Goal: Obtain resource: Download file/media

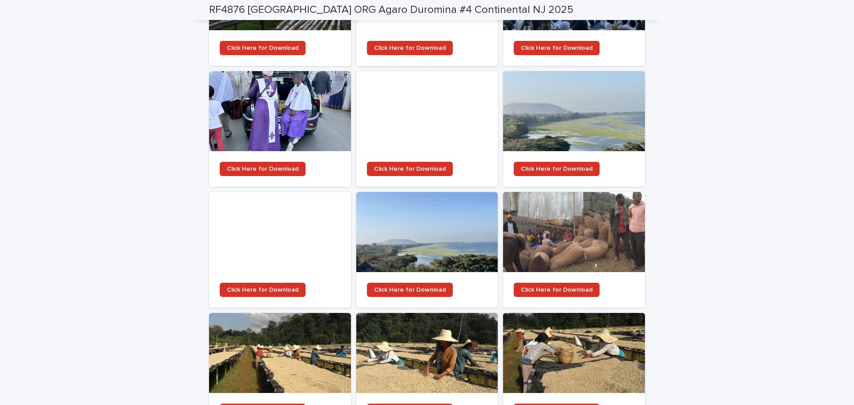
scroll to position [1481, 0]
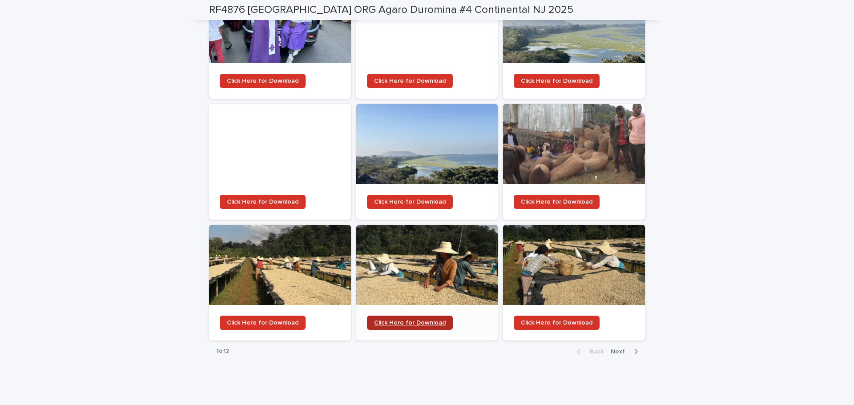
click at [423, 320] on span "Click Here for Download" at bounding box center [410, 323] width 72 height 6
click at [582, 349] on span "Next" at bounding box center [620, 352] width 20 height 6
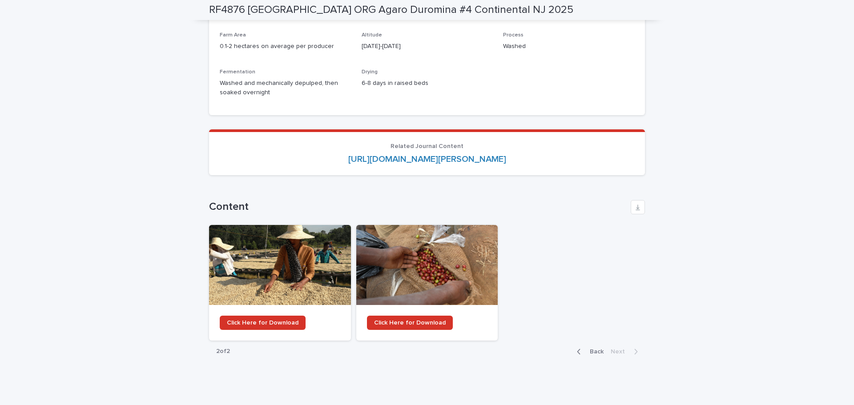
click at [577, 348] on icon "button" at bounding box center [579, 352] width 4 height 8
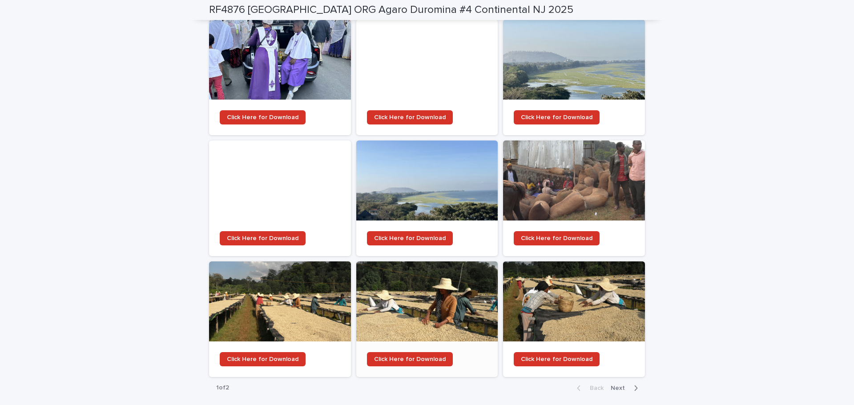
scroll to position [1481, 0]
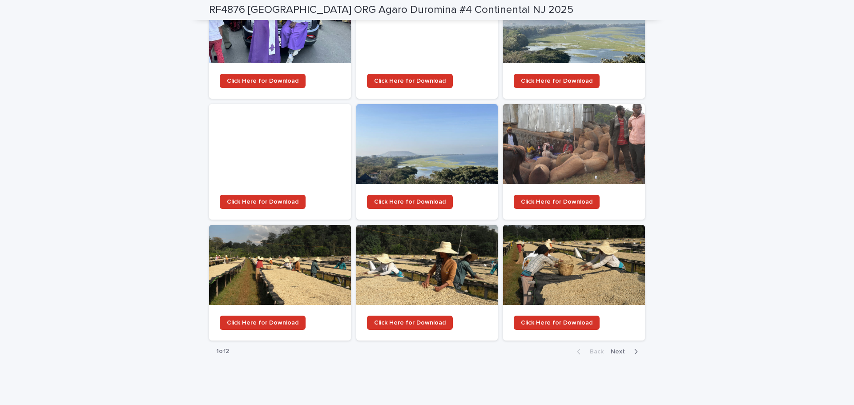
click at [582, 348] on button "Next" at bounding box center [626, 352] width 38 height 8
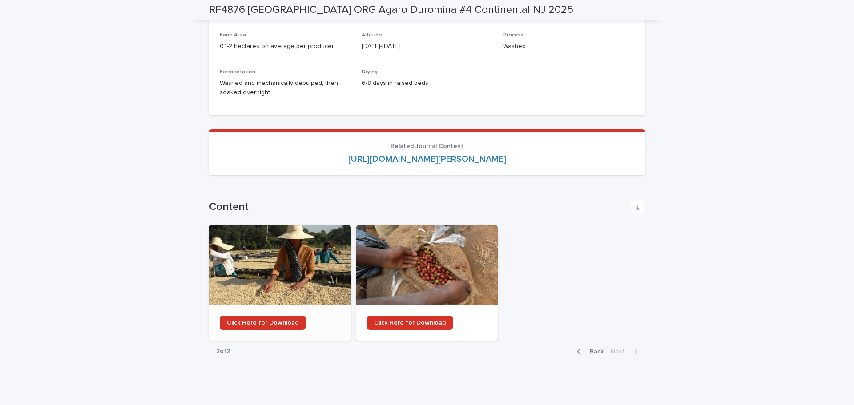
click at [303, 253] on div at bounding box center [280, 265] width 142 height 80
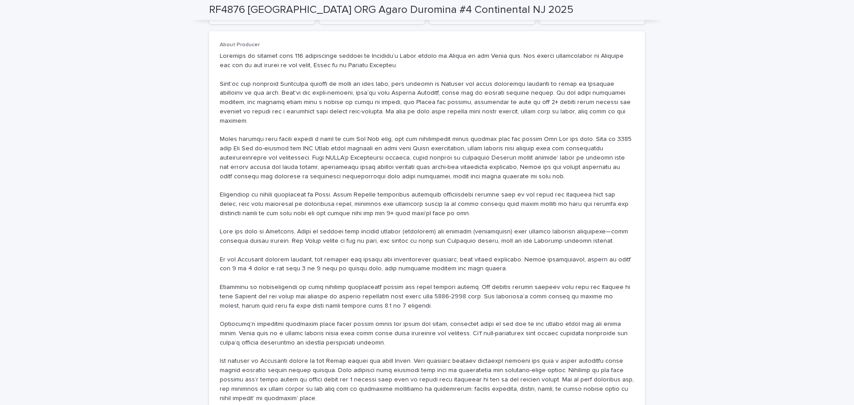
scroll to position [622, 0]
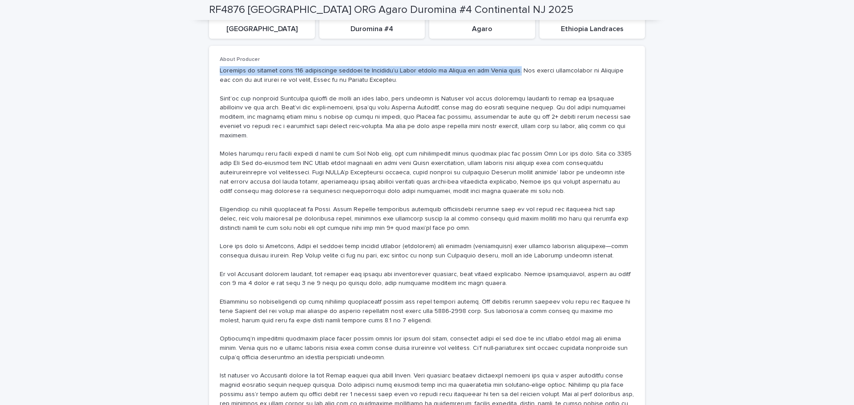
drag, startPoint x: 216, startPoint y: 70, endPoint x: 507, endPoint y: 70, distance: 290.8
click at [507, 70] on p at bounding box center [427, 241] width 414 height 351
copy p "Duromina is sourced from 400 smallholder farmers in [GEOGRAPHIC_DATA]’s [GEOGRA…"
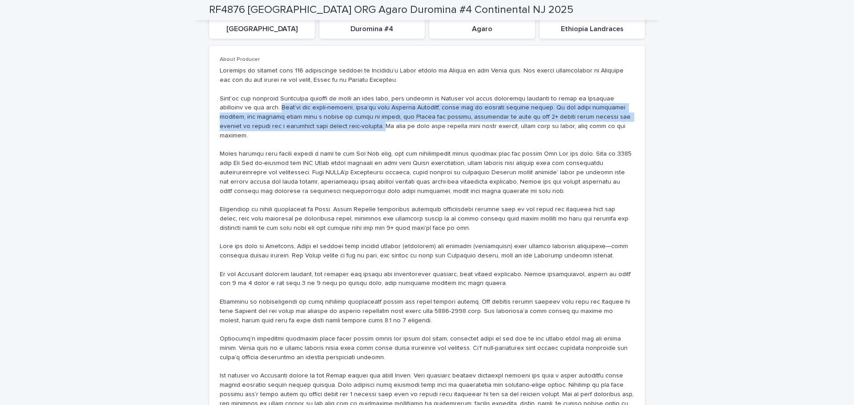
drag, startPoint x: 232, startPoint y: 109, endPoint x: 250, endPoint y: 128, distance: 26.4
click at [250, 128] on p at bounding box center [427, 241] width 414 height 351
copy p "They’re not early-harvest, they’re from Western [GEOGRAPHIC_DATA], which has an…"
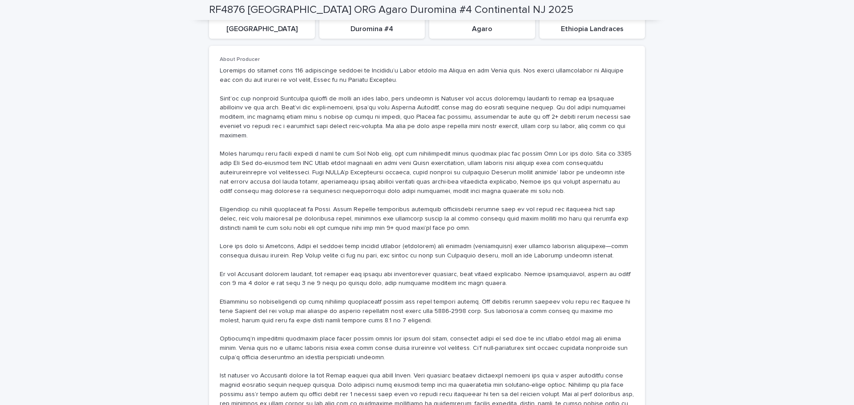
click at [160, 217] on div "**********" at bounding box center [427, 350] width 854 height 1845
drag, startPoint x: 160, startPoint y: 217, endPoint x: 63, endPoint y: 152, distance: 116.4
click at [63, 152] on div "**********" at bounding box center [427, 350] width 854 height 1845
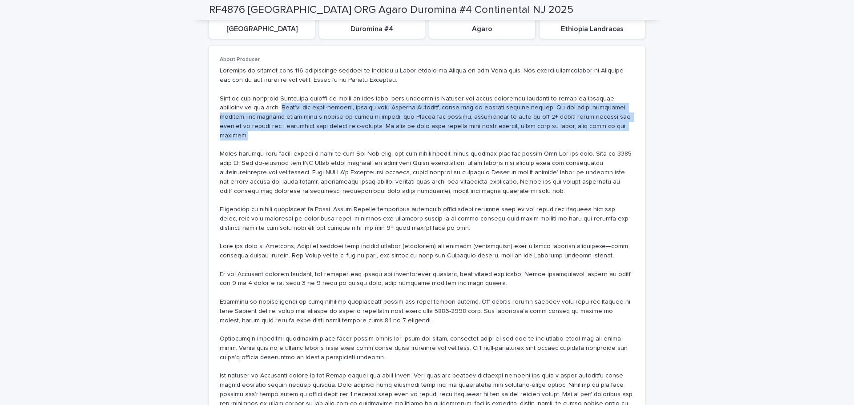
drag, startPoint x: 232, startPoint y: 107, endPoint x: 507, endPoint y: 131, distance: 276.7
click at [507, 131] on p at bounding box center [427, 241] width 414 height 351
copy p "They’re not early-harvest, they’re from Western [GEOGRAPHIC_DATA], which has an…"
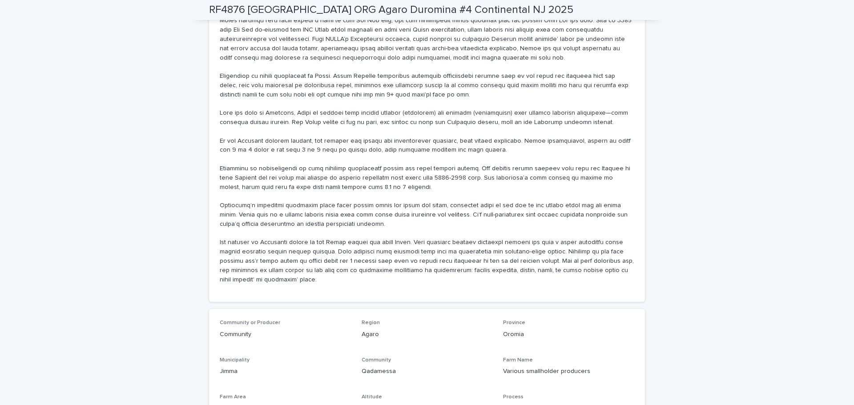
scroll to position [711, 0]
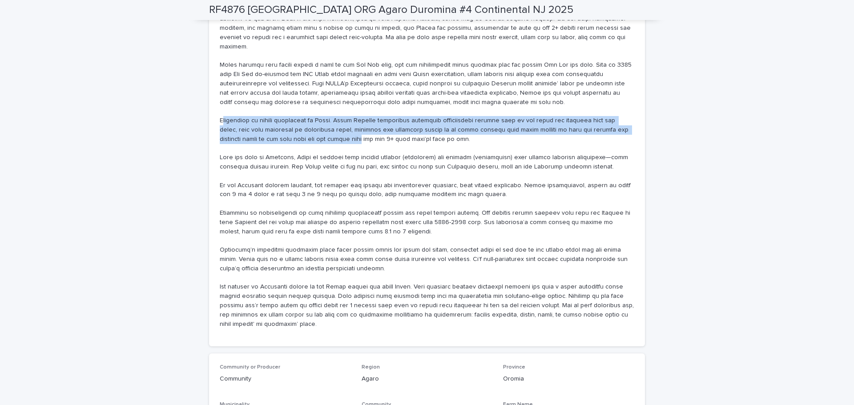
drag, startPoint x: 218, startPoint y: 112, endPoint x: 304, endPoint y: 128, distance: 87.0
click at [304, 128] on p at bounding box center [427, 152] width 414 height 351
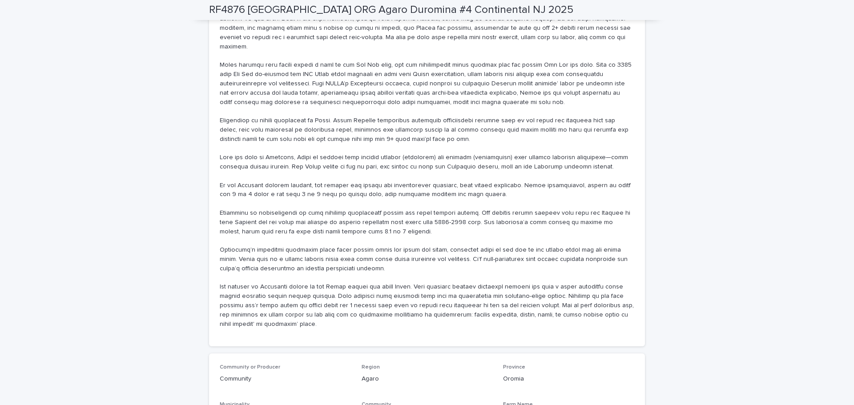
drag, startPoint x: 255, startPoint y: 119, endPoint x: 201, endPoint y: 139, distance: 56.8
click at [205, 139] on div "**********" at bounding box center [427, 250] width 445 height 1822
click at [220, 110] on p at bounding box center [427, 152] width 414 height 351
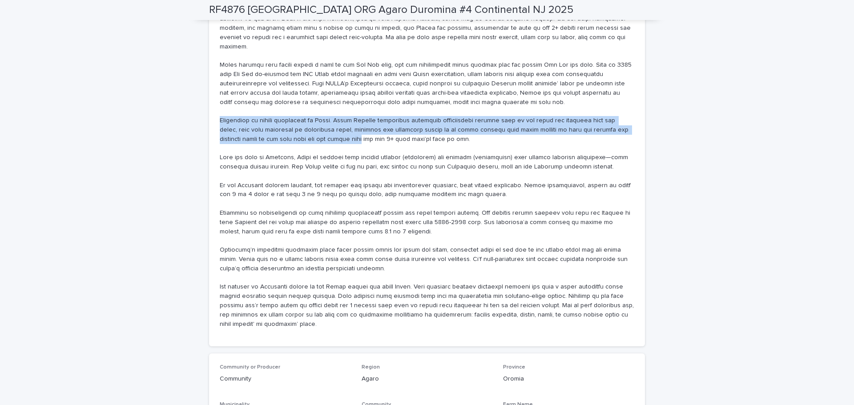
drag, startPoint x: 216, startPoint y: 112, endPoint x: 303, endPoint y: 132, distance: 89.5
click at [303, 132] on p at bounding box center [427, 152] width 414 height 351
copy p "Processing is beyond meticulous in [GEOGRAPHIC_DATA]. After [PERSON_NAME] proce…"
